Goal: Information Seeking & Learning: Check status

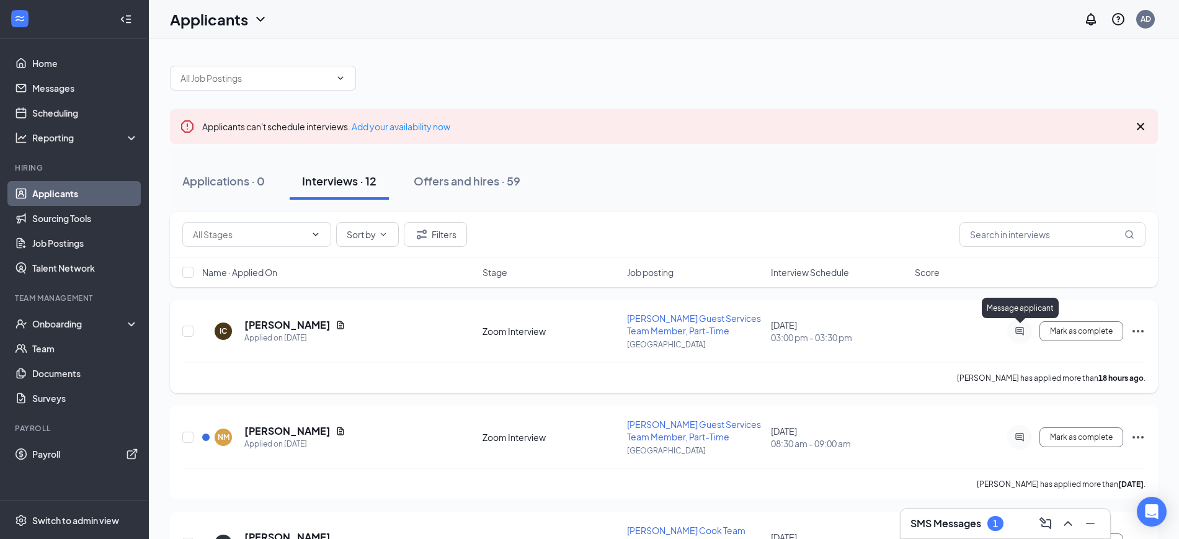
click at [1015, 328] on icon "ActiveChat" at bounding box center [1019, 331] width 15 height 10
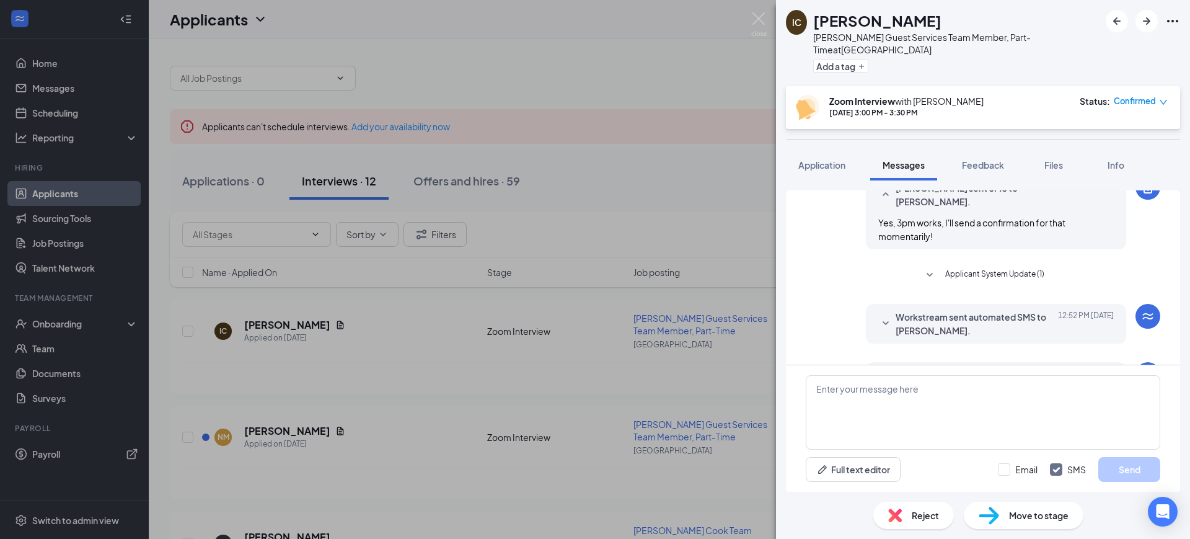
click at [958, 368] on span "Workstream sent automated email to [PERSON_NAME]." at bounding box center [977, 381] width 162 height 27
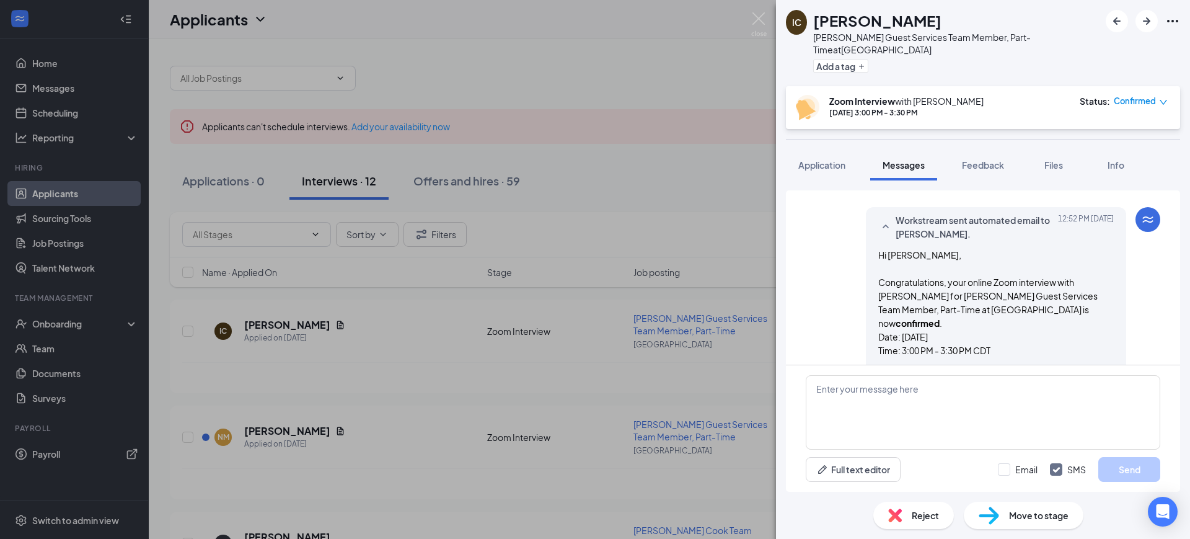
scroll to position [753, 0]
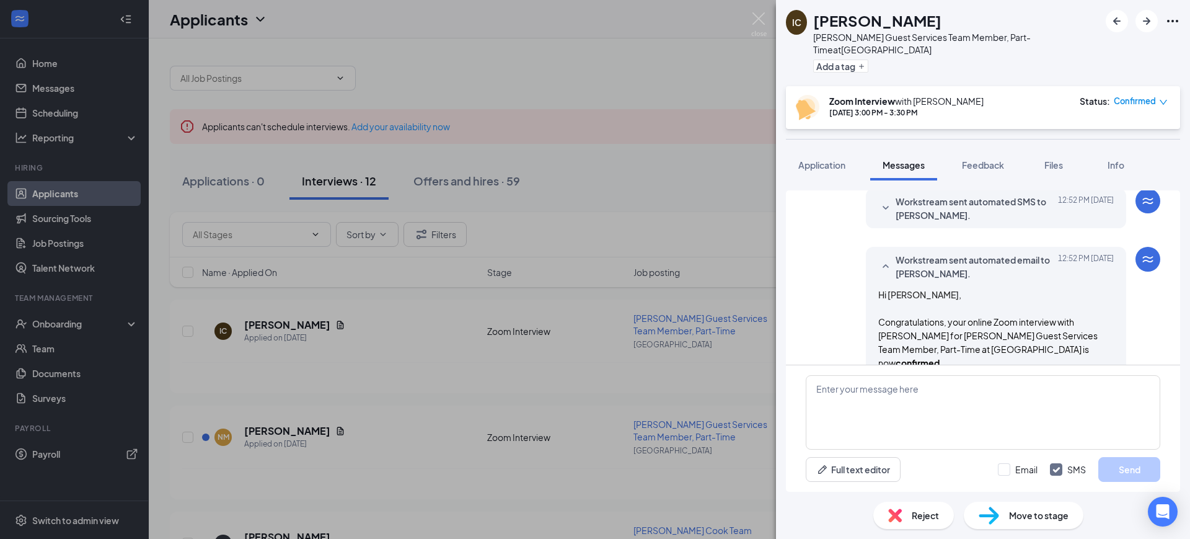
scroll to position [598, 0]
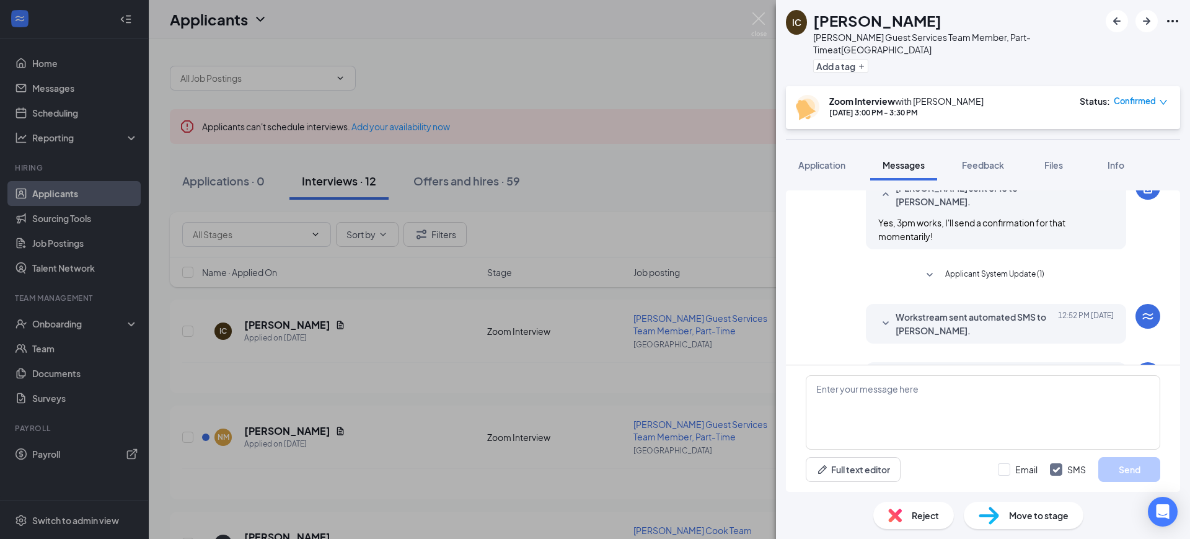
click at [954, 310] on span "Workstream sent automated SMS to [PERSON_NAME]." at bounding box center [977, 323] width 162 height 27
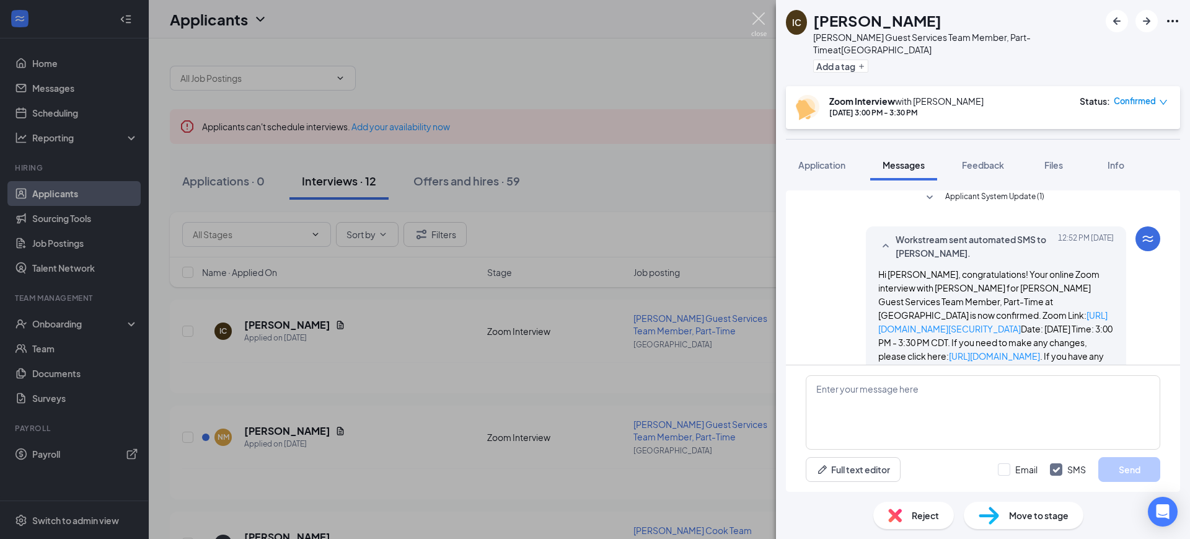
drag, startPoint x: 762, startPoint y: 19, endPoint x: 766, endPoint y: 54, distance: 35.6
click at [761, 18] on img at bounding box center [759, 24] width 16 height 24
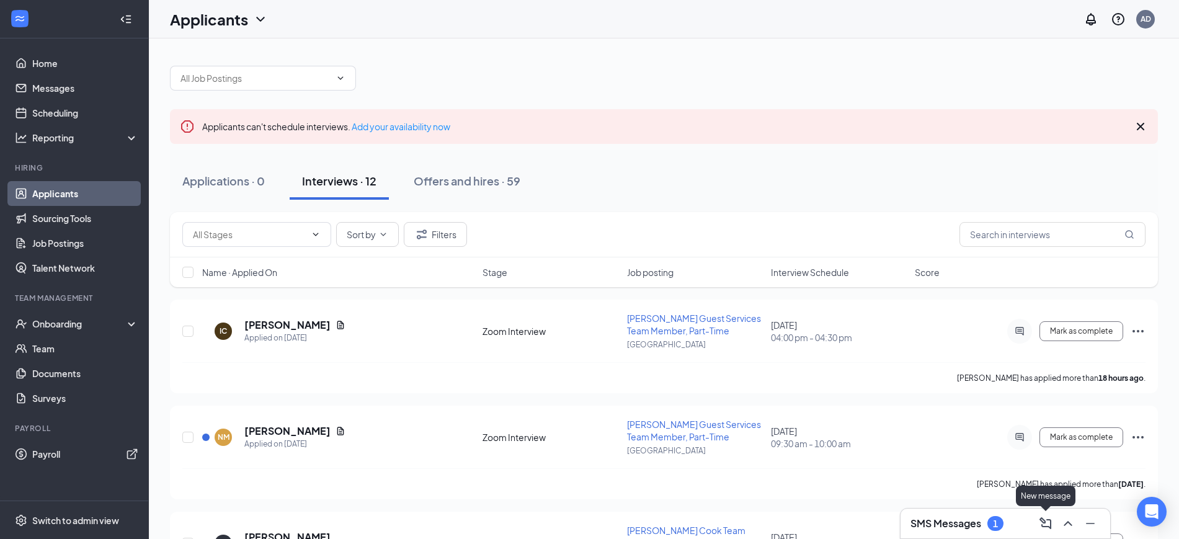
click at [1021, 525] on div "SMS Messages 1" at bounding box center [1005, 523] width 190 height 20
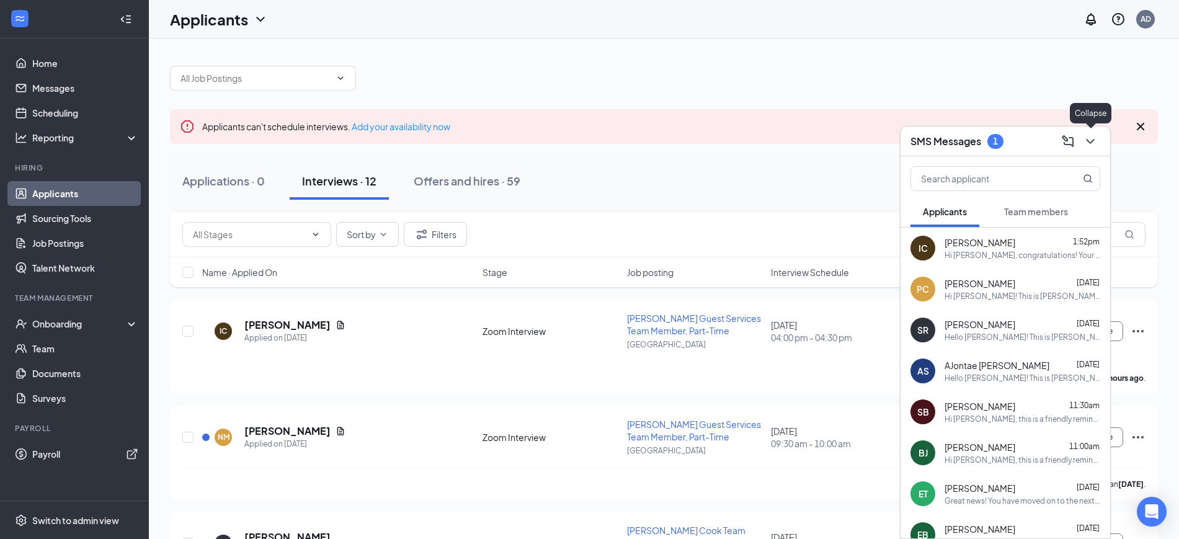
click at [1094, 138] on icon "ChevronDown" at bounding box center [1090, 141] width 15 height 15
